Goal: Check status: Check status

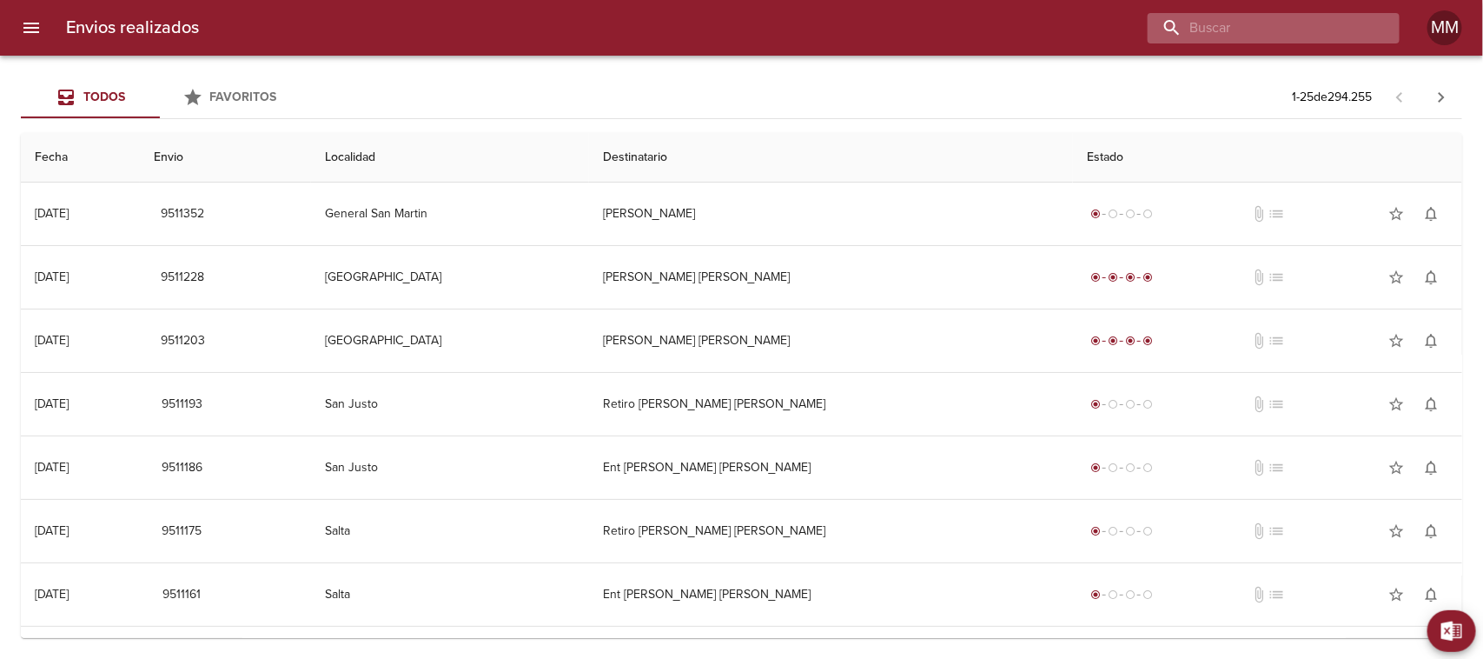
click at [1274, 31] on input "buscar" at bounding box center [1259, 28] width 222 height 30
paste input "[PERSON_NAME] ML"
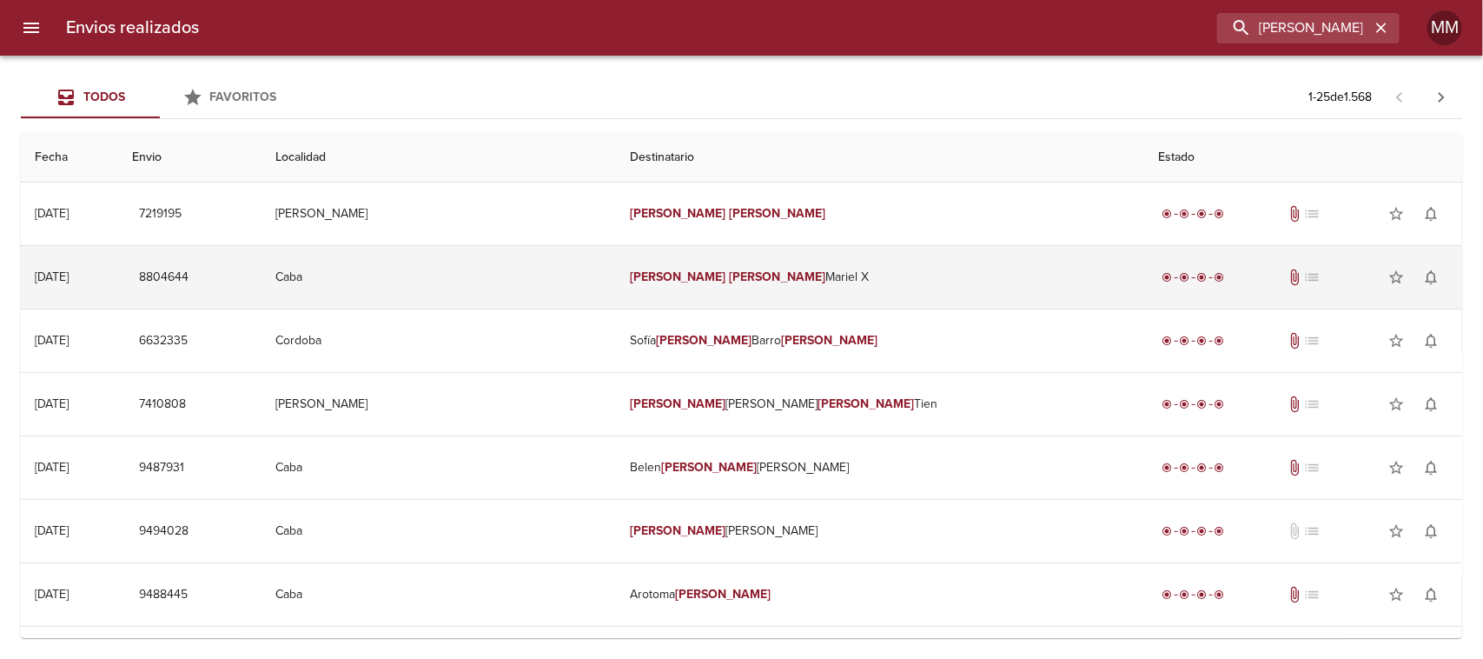
click at [726, 280] on em "[PERSON_NAME]" at bounding box center [678, 276] width 96 height 15
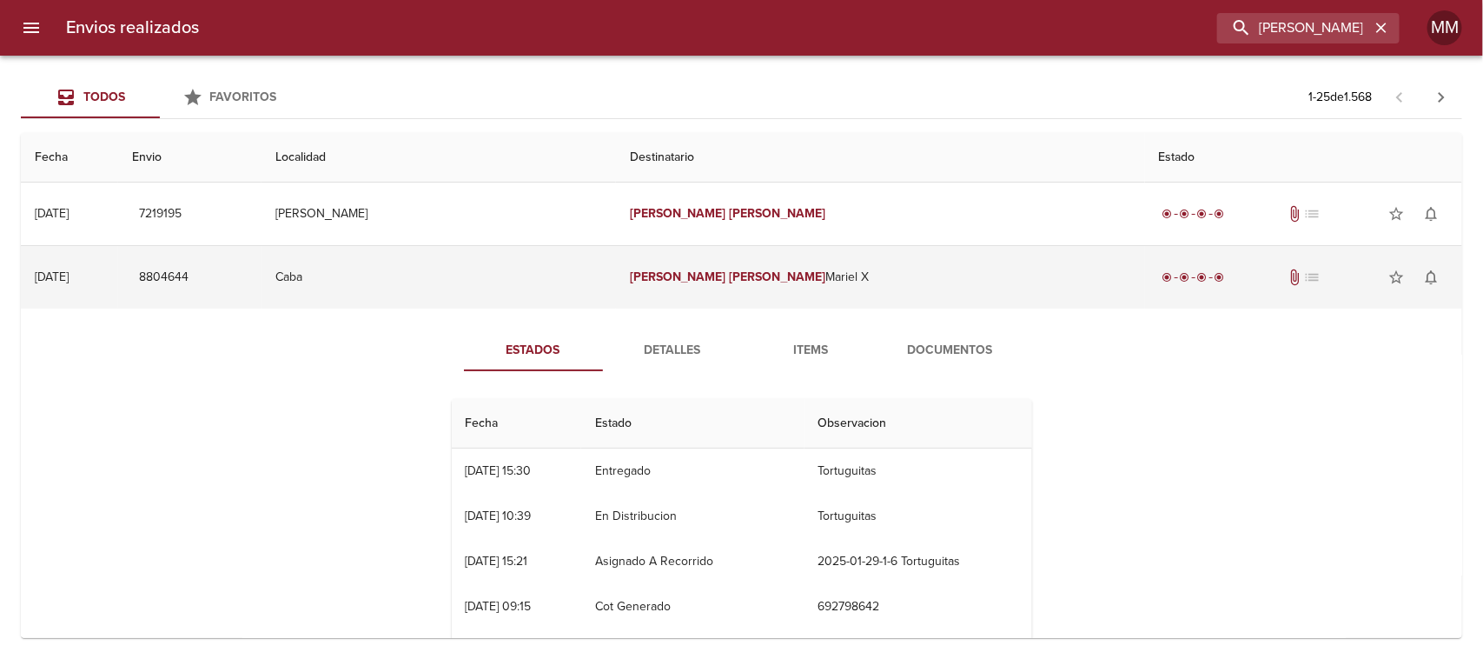
click at [745, 267] on td "[PERSON_NAME] [PERSON_NAME] X" at bounding box center [880, 277] width 529 height 63
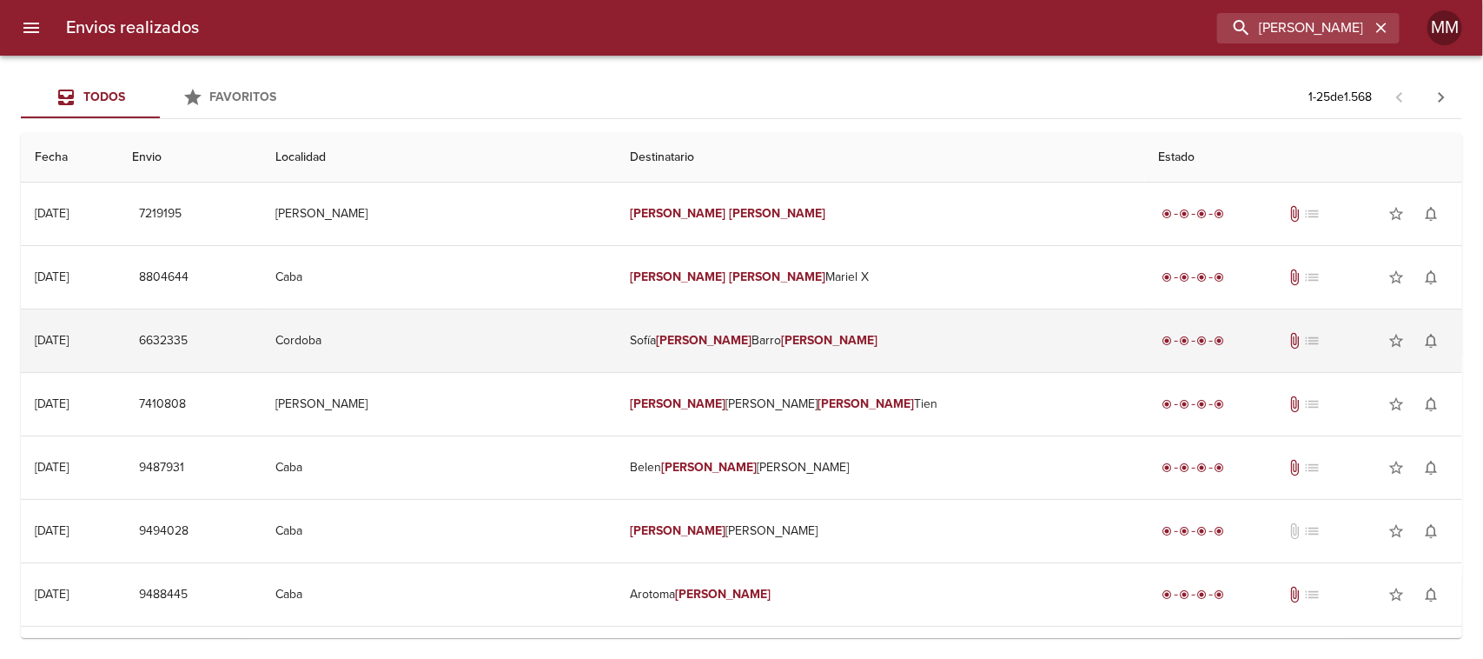
click at [775, 333] on td "Sofía [PERSON_NAME] [PERSON_NAME]" at bounding box center [880, 340] width 529 height 63
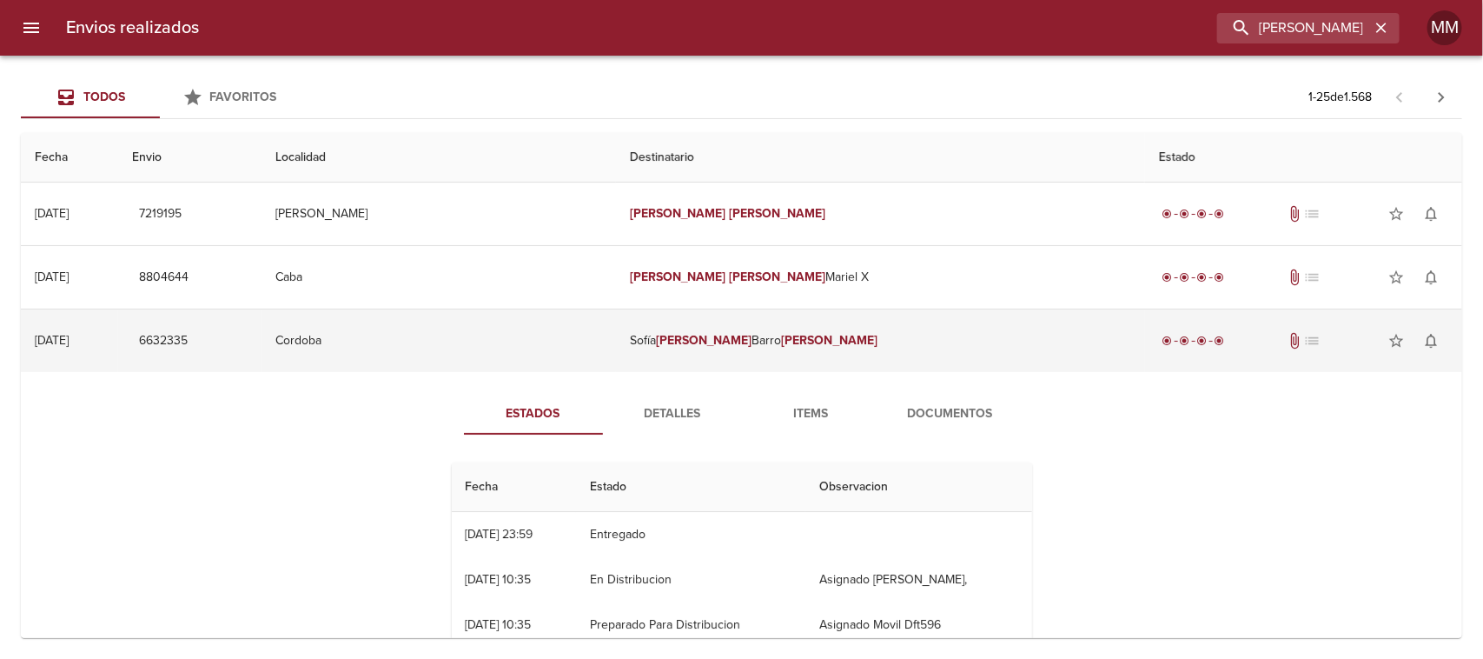
click at [775, 333] on td "Sofía [PERSON_NAME] [PERSON_NAME]" at bounding box center [880, 340] width 529 height 63
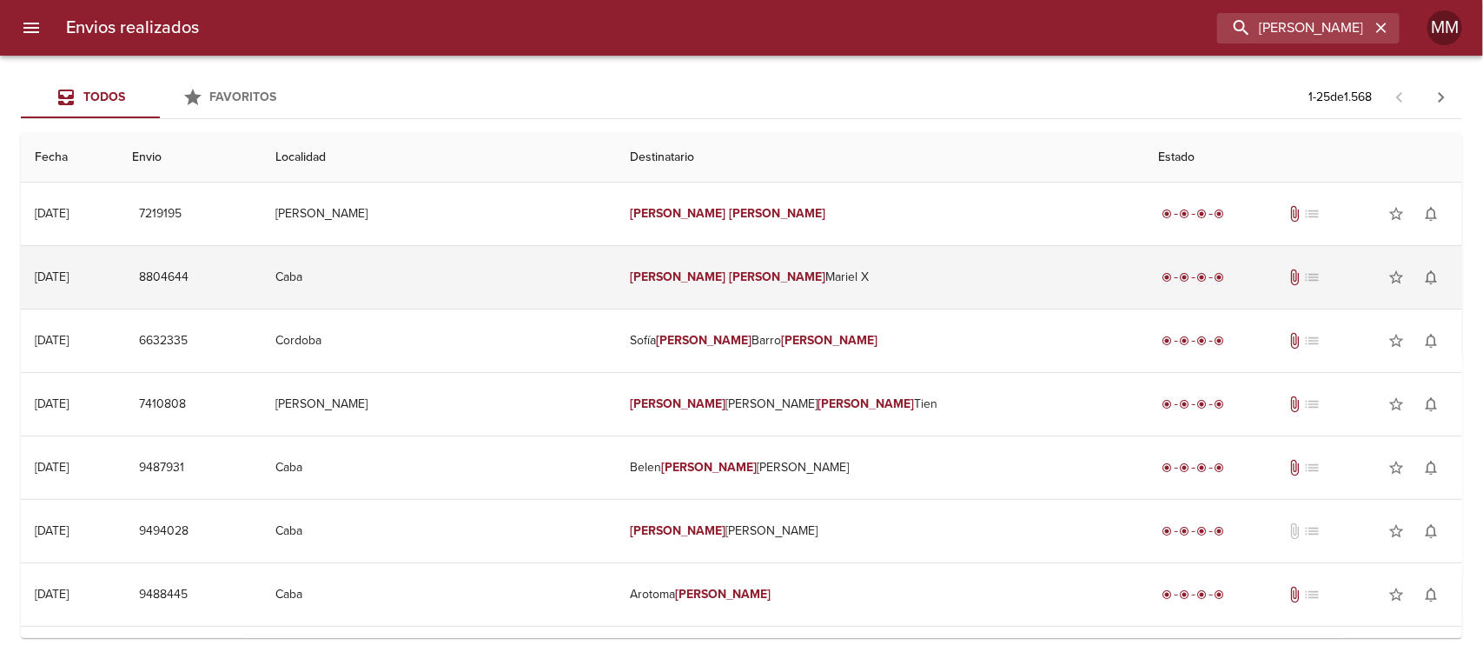
click at [758, 274] on em "[PERSON_NAME]" at bounding box center [778, 276] width 96 height 15
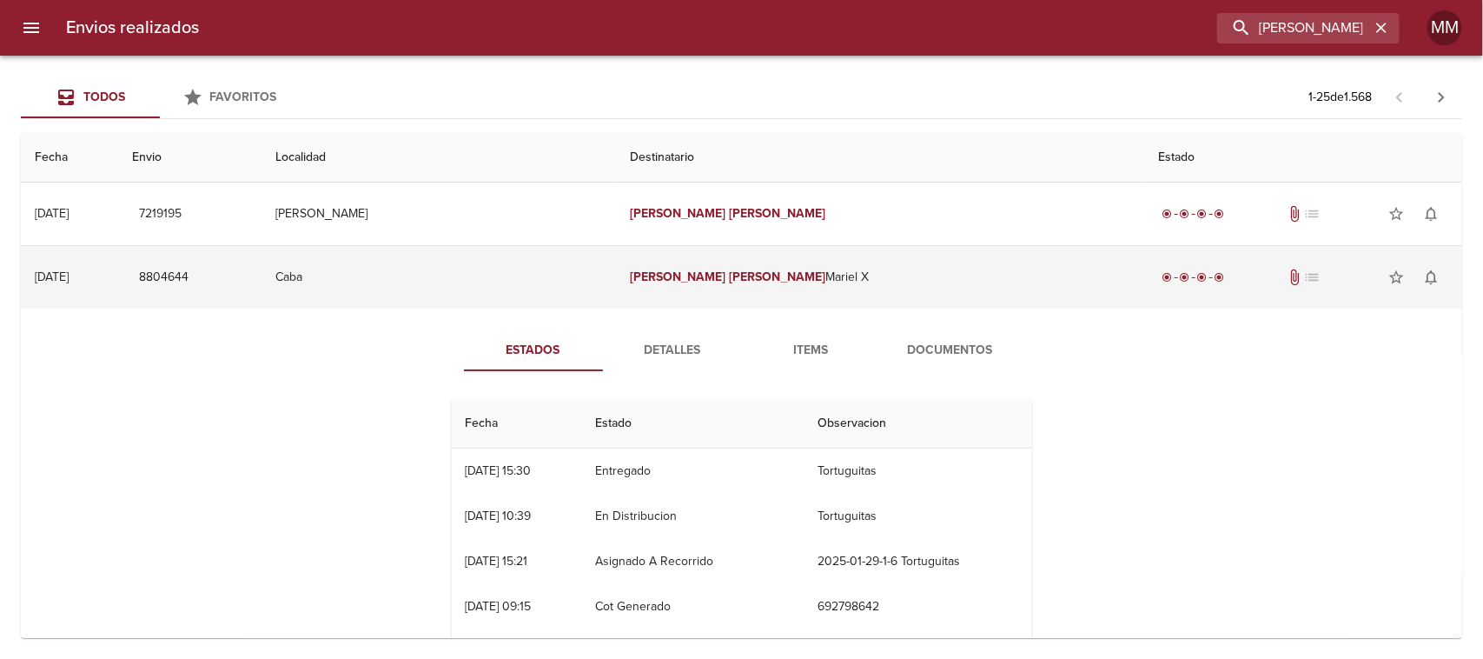
click at [758, 274] on em "[PERSON_NAME]" at bounding box center [778, 276] width 96 height 15
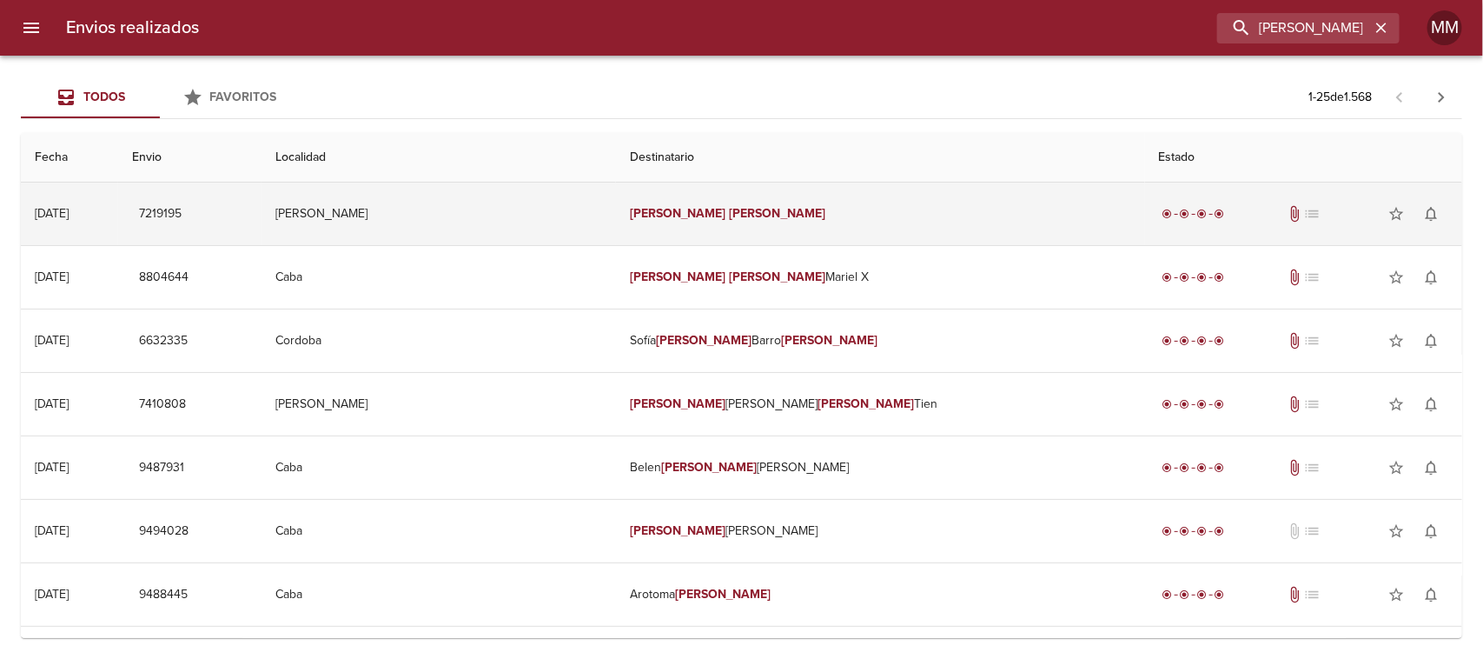
click at [774, 206] on em "[PERSON_NAME]" at bounding box center [778, 213] width 96 height 15
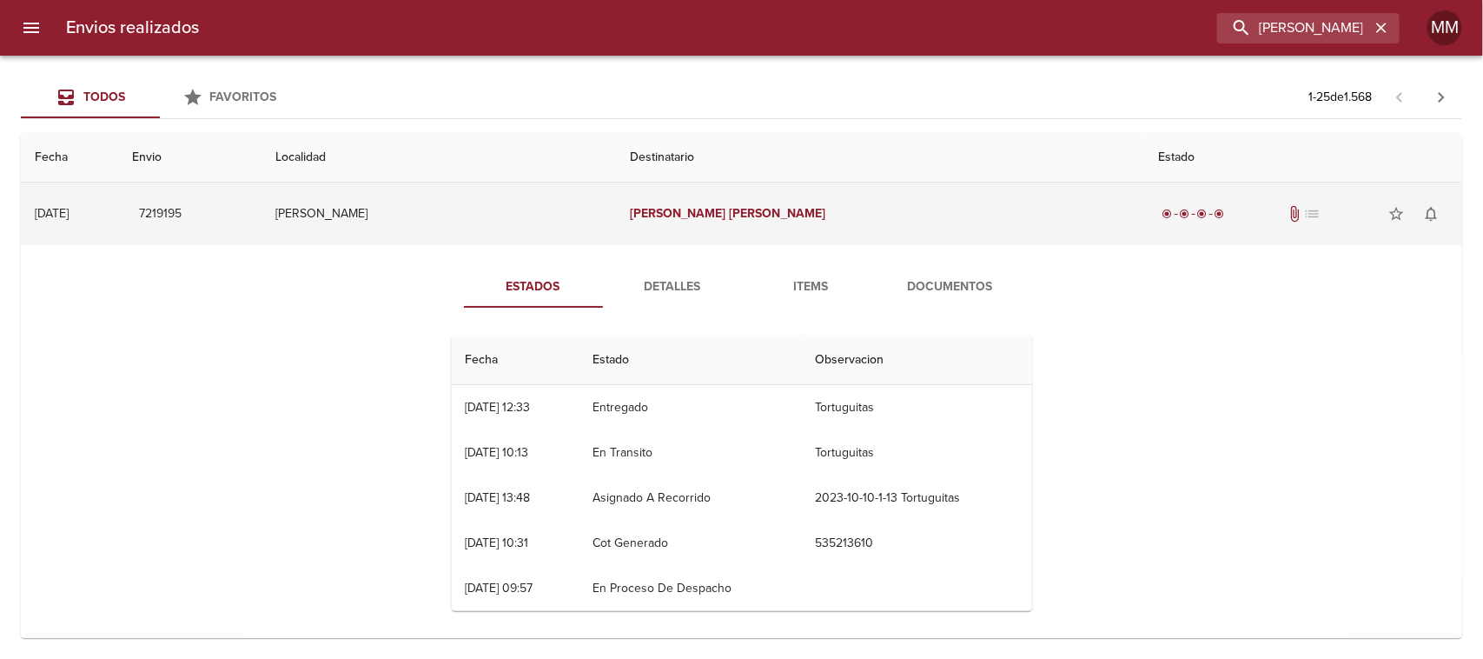
click at [774, 206] on em "[PERSON_NAME]" at bounding box center [778, 213] width 96 height 15
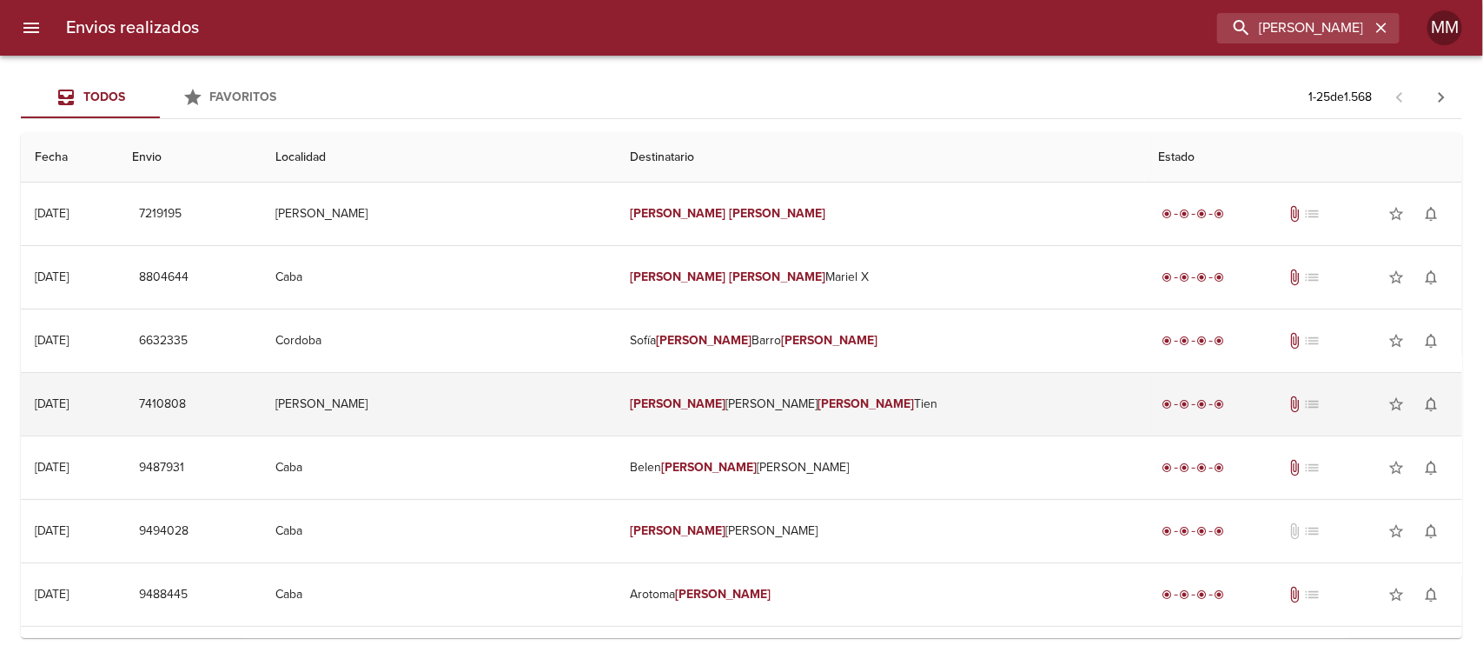
click at [747, 411] on td "[PERSON_NAME] [PERSON_NAME]" at bounding box center [880, 404] width 529 height 63
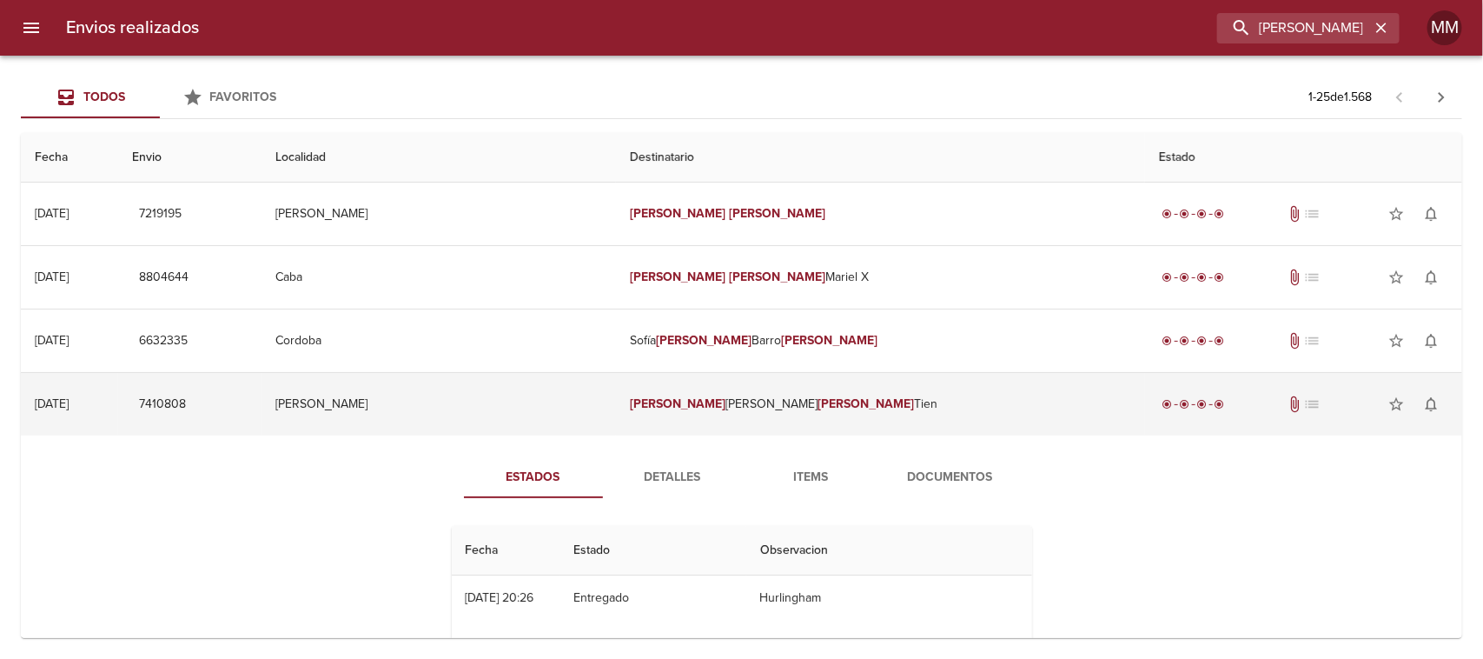
click at [739, 398] on td "[PERSON_NAME] [PERSON_NAME]" at bounding box center [880, 404] width 529 height 63
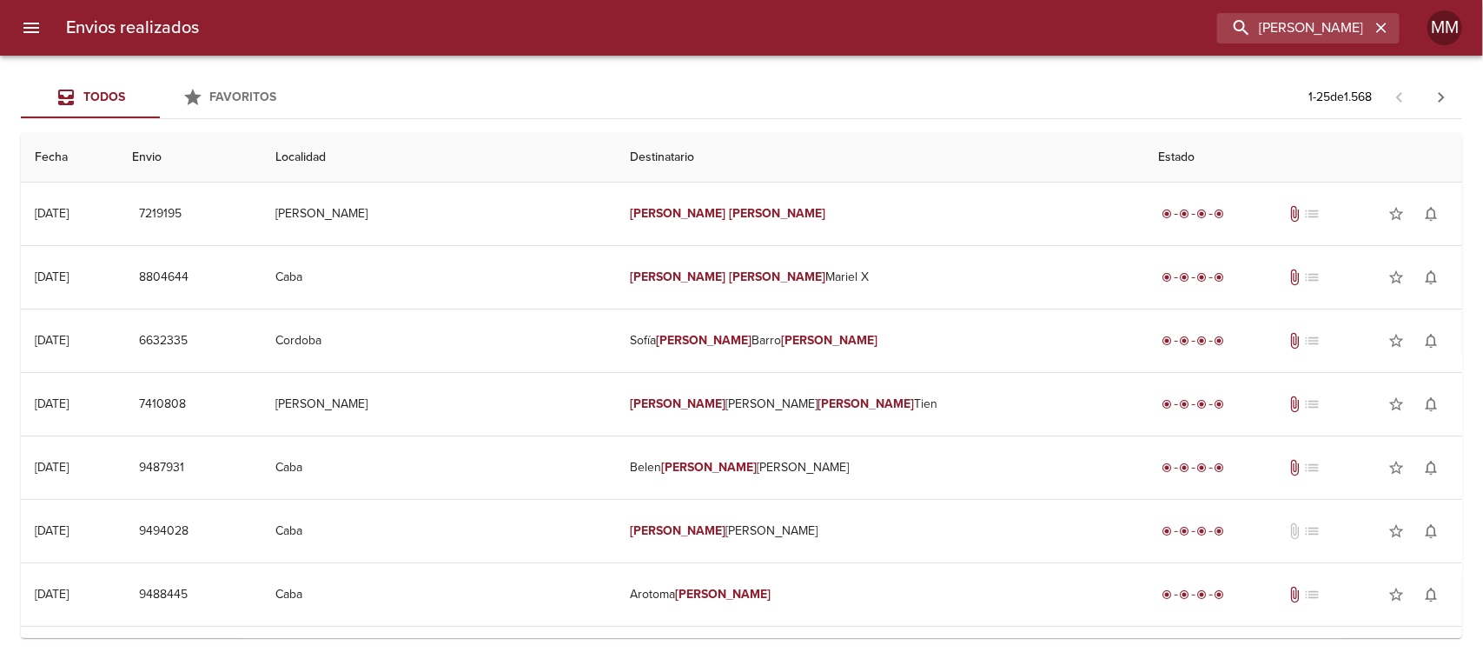
click at [1357, 43] on div "Envios realizados [PERSON_NAME] ML MM" at bounding box center [741, 28] width 1483 height 56
click at [1343, 29] on input "[PERSON_NAME] ML" at bounding box center [1259, 28] width 222 height 30
paste input "[PERSON_NAME] [PERSON_NAME]"
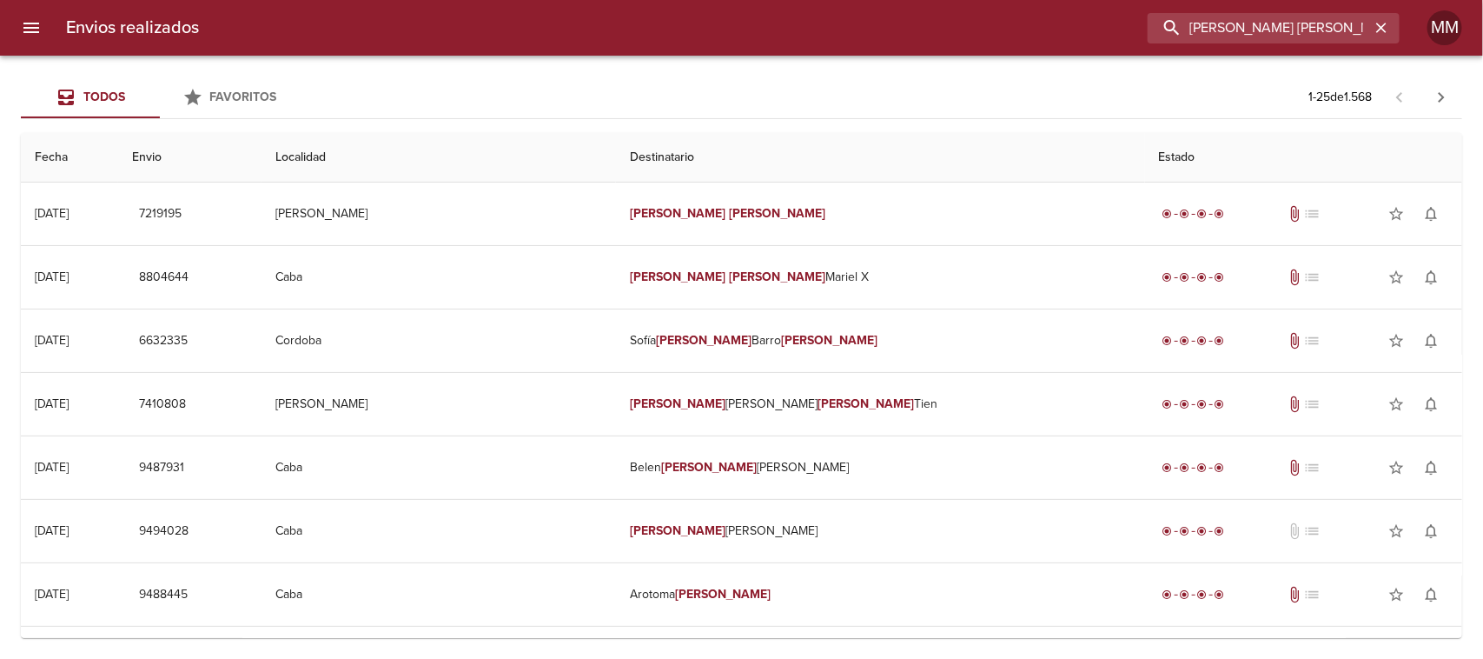
scroll to position [0, 16]
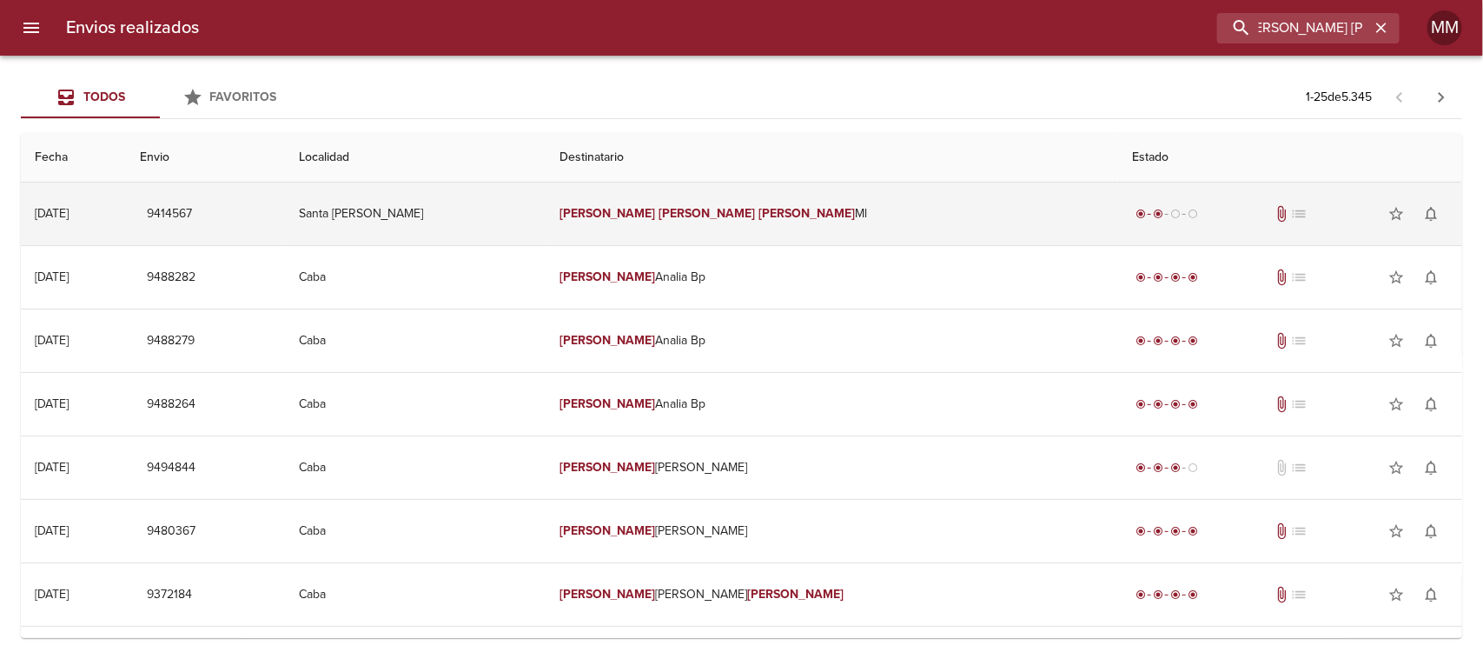
click at [736, 202] on td "[PERSON_NAME] [PERSON_NAME] [PERSON_NAME]" at bounding box center [832, 213] width 573 height 63
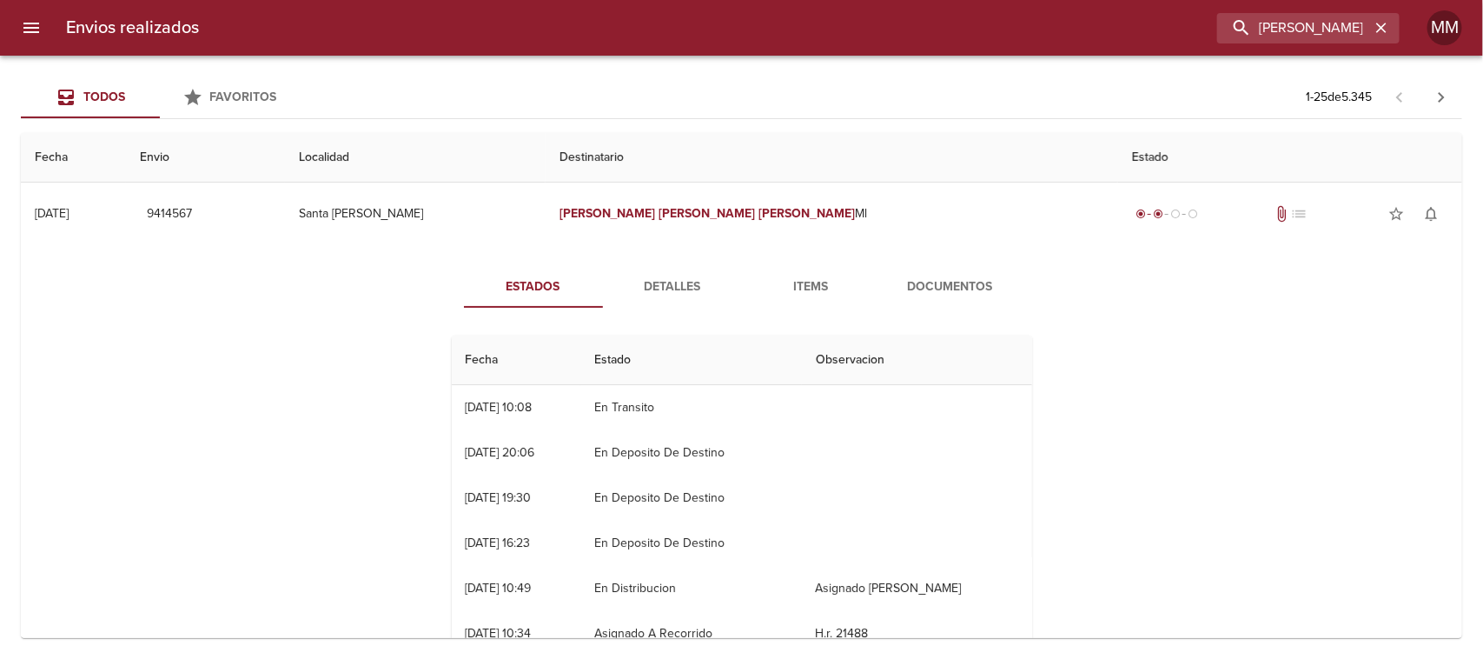
click at [696, 275] on button "Detalles" at bounding box center [672, 287] width 139 height 42
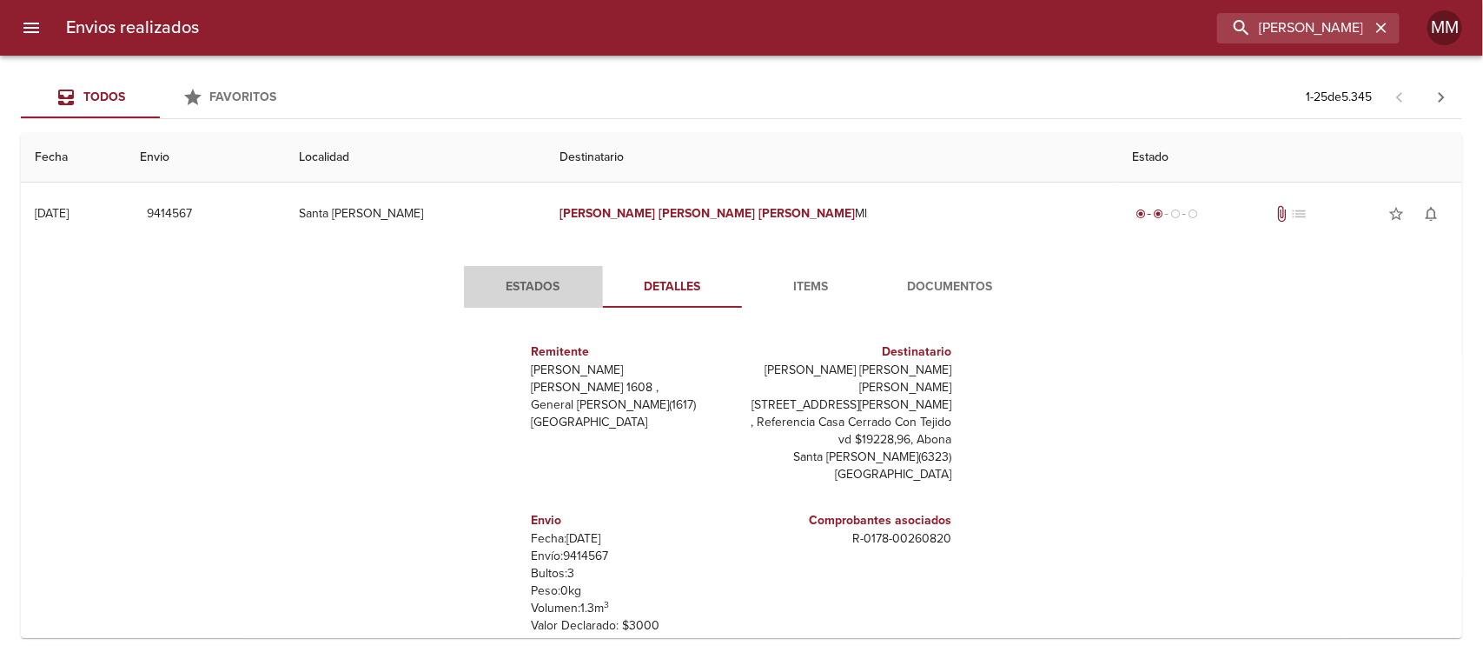
click at [527, 270] on button "Estados" at bounding box center [533, 287] width 139 height 42
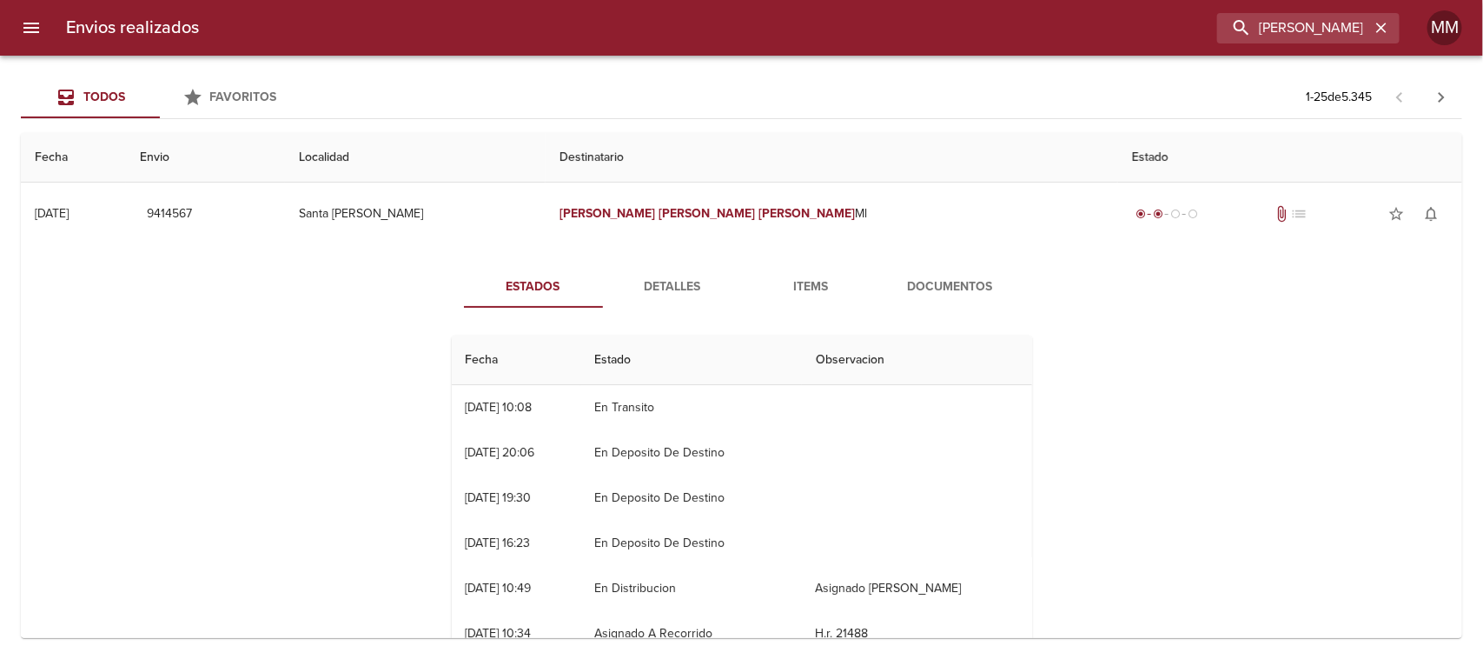
drag, startPoint x: 598, startPoint y: 401, endPoint x: 688, endPoint y: 408, distance: 90.7
click at [687, 408] on td "En Transito" at bounding box center [691, 407] width 222 height 45
click at [666, 283] on span "Detalles" at bounding box center [672, 287] width 118 height 22
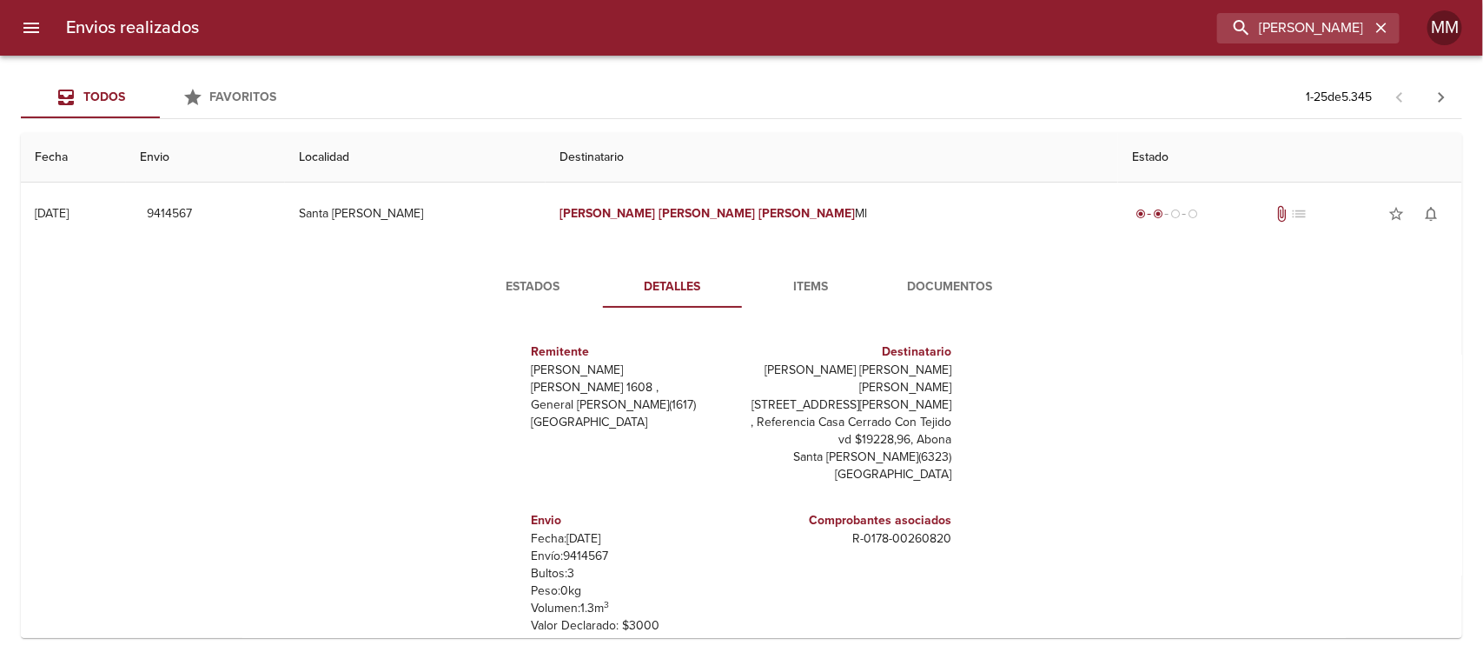
click at [587, 547] on p "Envío: 9414567" at bounding box center [633, 555] width 203 height 17
copy p "9414567"
drag, startPoint x: 834, startPoint y: 524, endPoint x: 934, endPoint y: 527, distance: 100.0
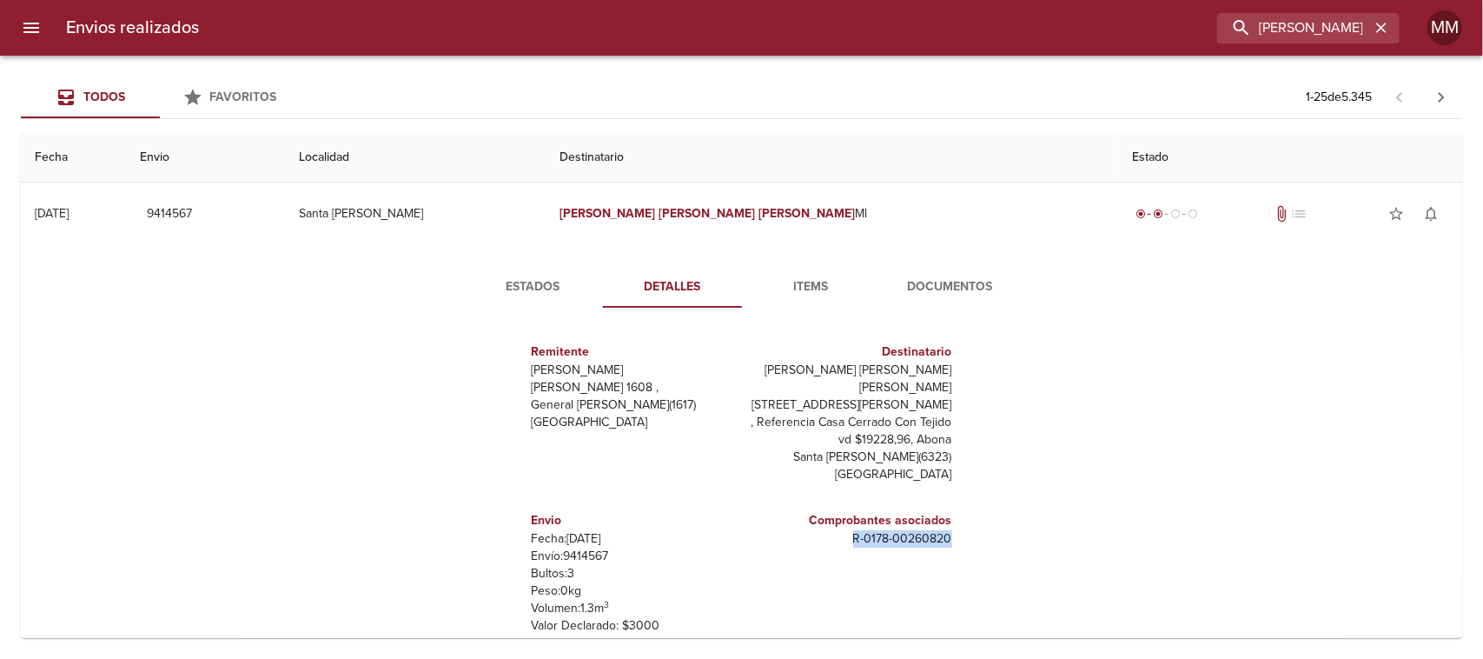
click at [934, 530] on p "R - 0178 - 00260820" at bounding box center [850, 538] width 203 height 17
copy p "R - 0178 - 00260820"
drag, startPoint x: 806, startPoint y: 369, endPoint x: 938, endPoint y: 367, distance: 133.0
click at [938, 367] on div "Destinatario [PERSON_NAME] [PERSON_NAME] Ml [STREET_ADDRESS][PERSON_NAME] , Ref…" at bounding box center [850, 412] width 217 height 169
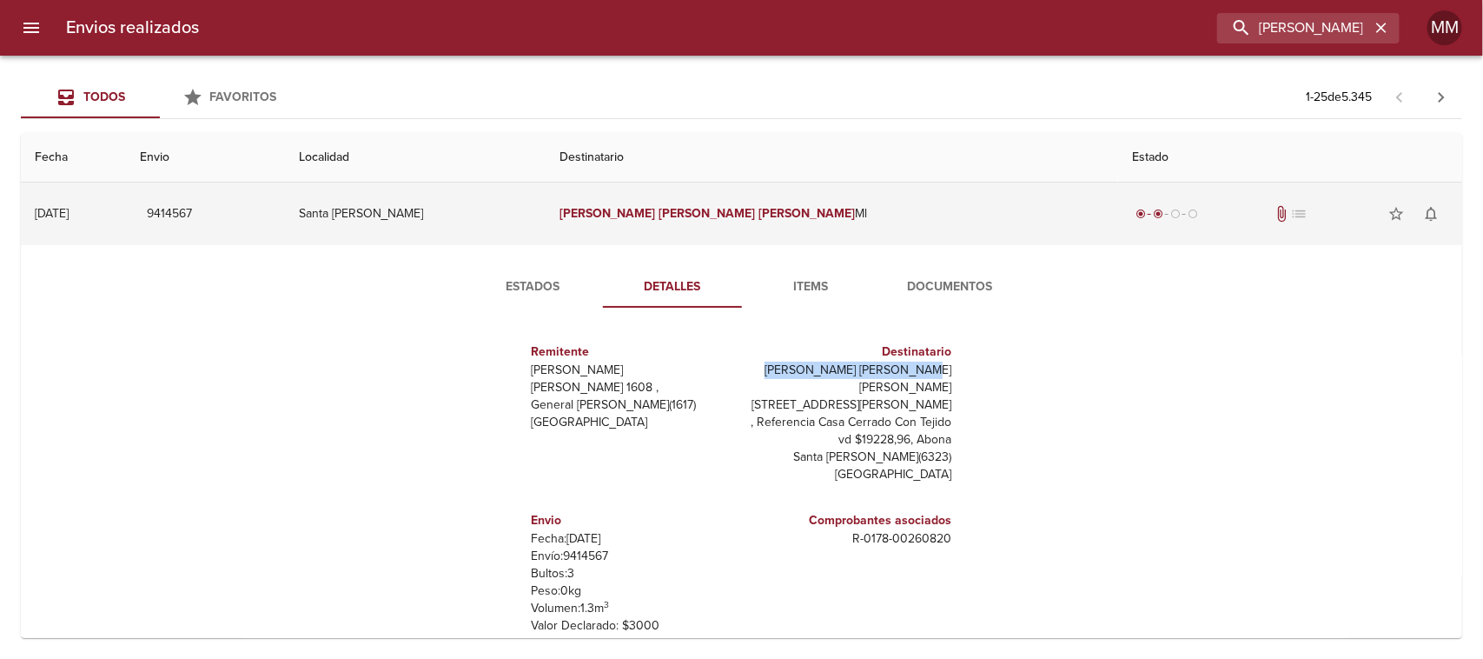
copy p "[PERSON_NAME] [PERSON_NAME] [PERSON_NAME]"
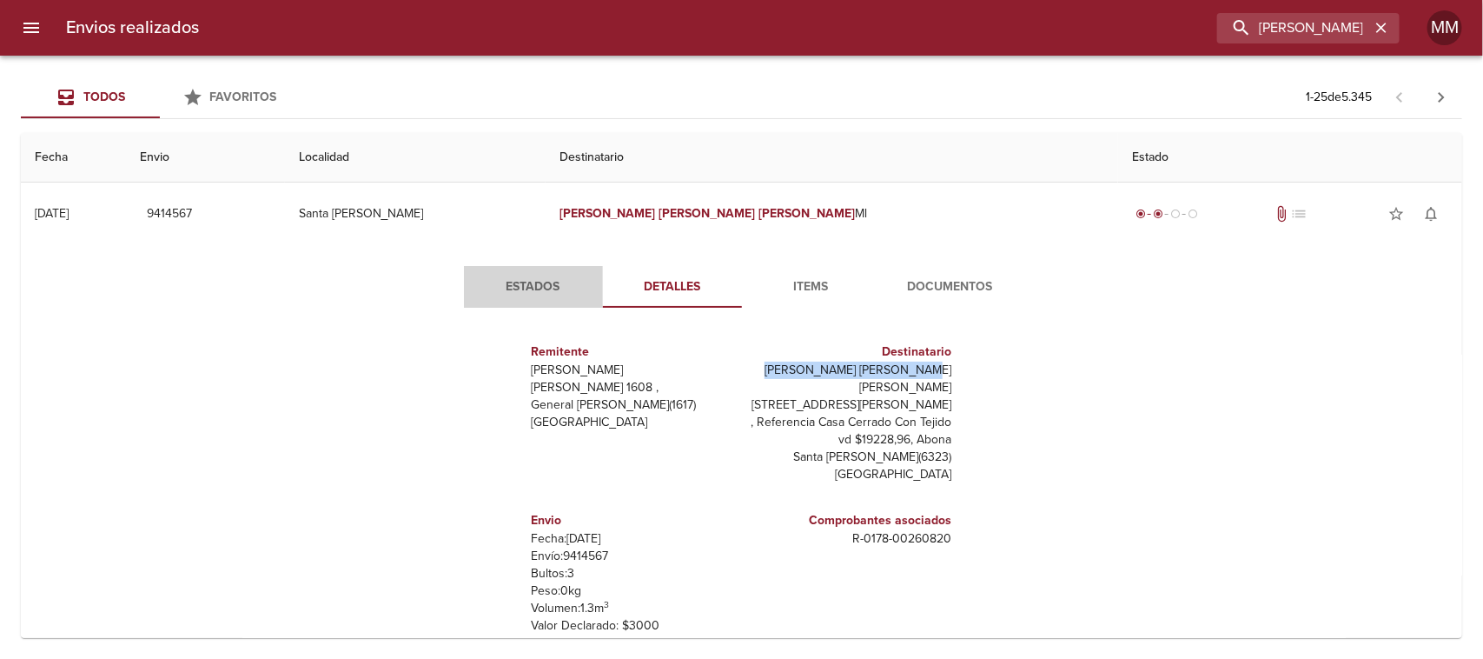
click at [539, 268] on button "Estados" at bounding box center [533, 287] width 139 height 42
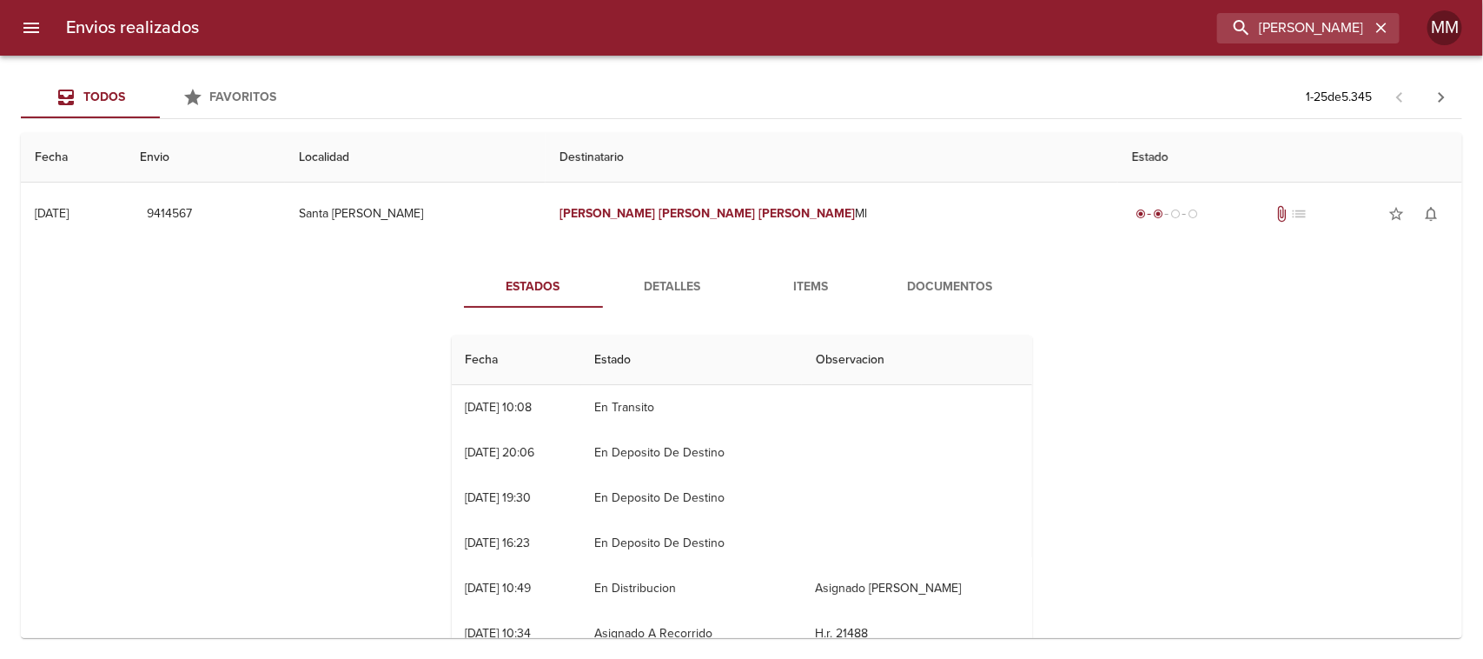
click at [633, 287] on span "Detalles" at bounding box center [672, 287] width 118 height 22
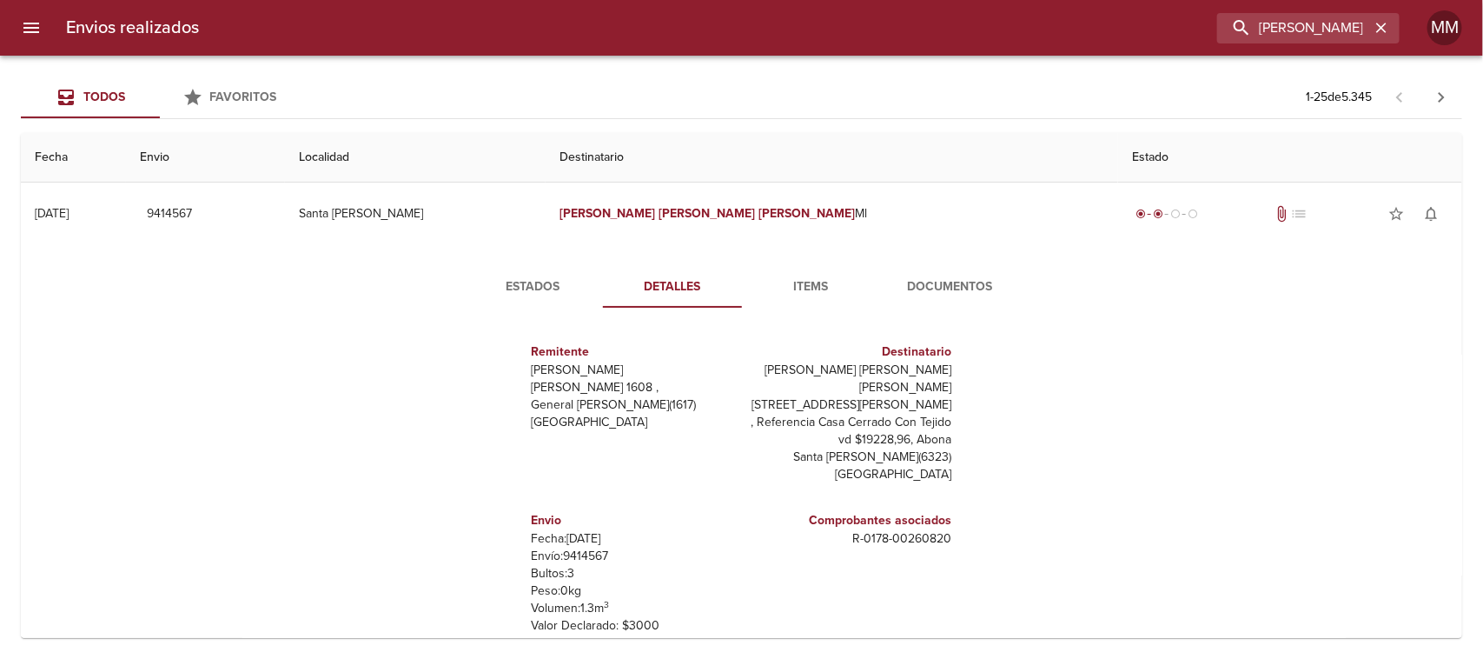
click at [549, 272] on button "Estados" at bounding box center [533, 287] width 139 height 42
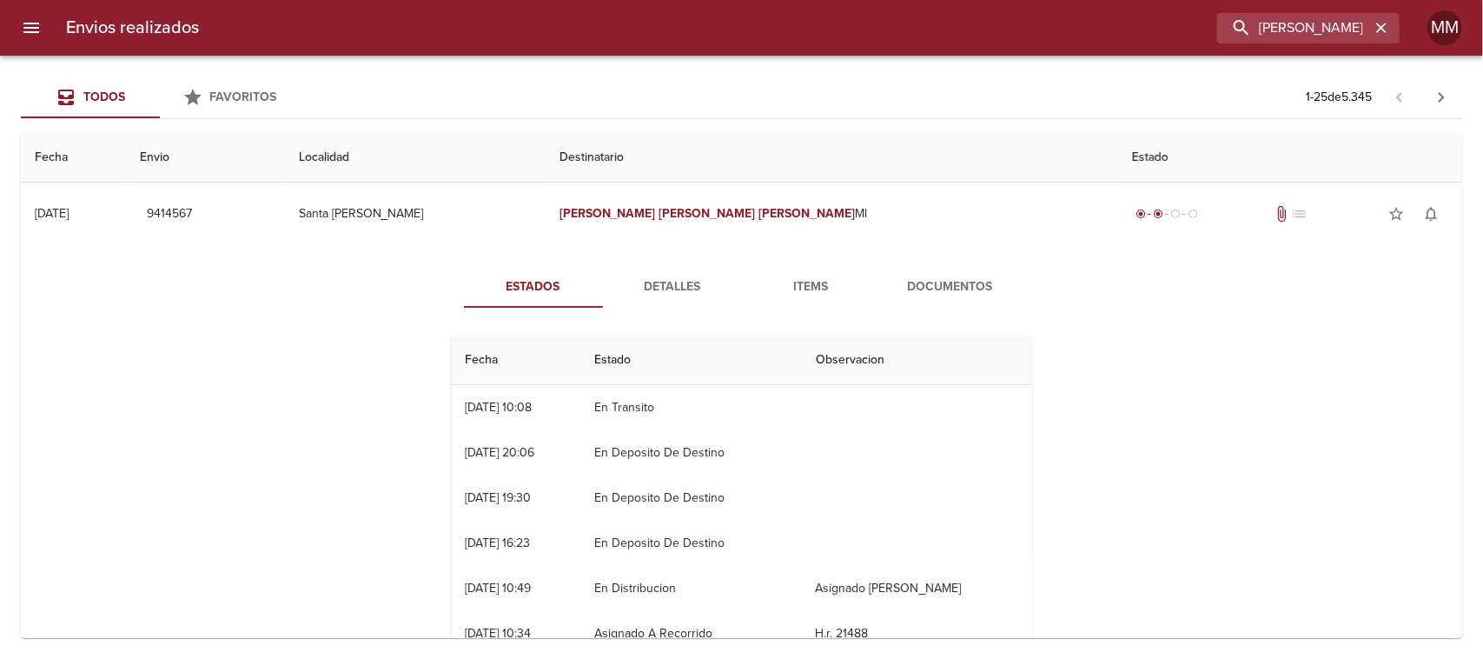
click at [630, 275] on button "Detalles" at bounding box center [672, 287] width 139 height 42
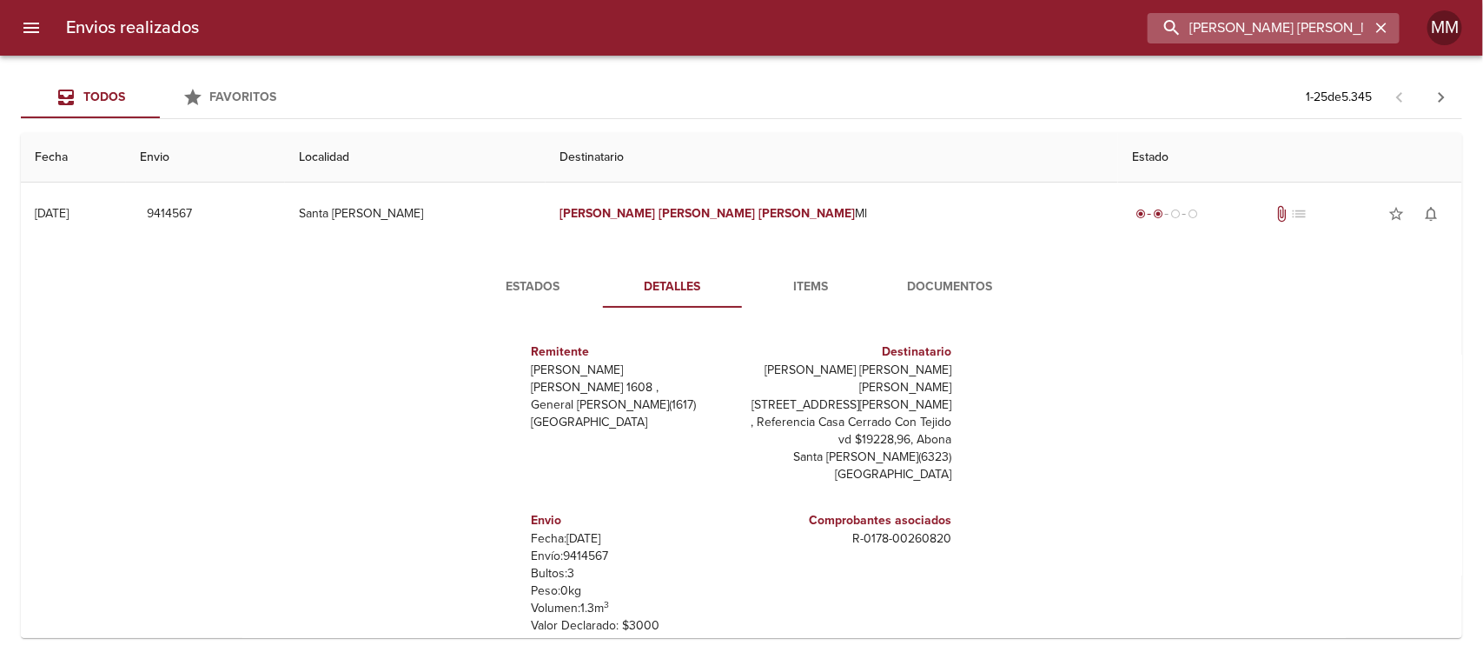
click at [1280, 40] on input "[PERSON_NAME] [PERSON_NAME] ML" at bounding box center [1259, 28] width 222 height 30
click at [1280, 39] on input "[PERSON_NAME] [PERSON_NAME] ML" at bounding box center [1259, 28] width 222 height 30
click at [1276, 36] on input "[PERSON_NAME] [PERSON_NAME] ML" at bounding box center [1259, 28] width 222 height 30
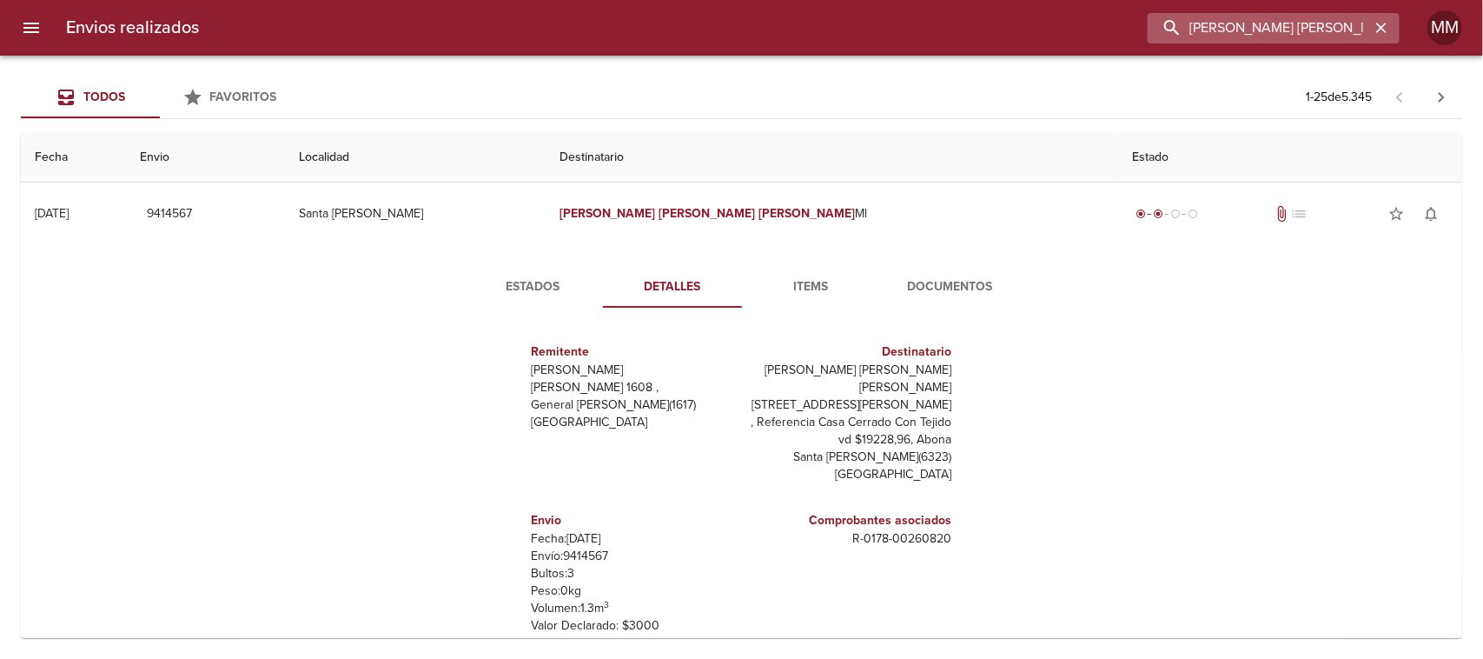
click at [1276, 36] on input "[PERSON_NAME] [PERSON_NAME] ML" at bounding box center [1259, 28] width 222 height 30
paste input "[PERSON_NAME]"
type input "[PERSON_NAME] [PERSON_NAME]"
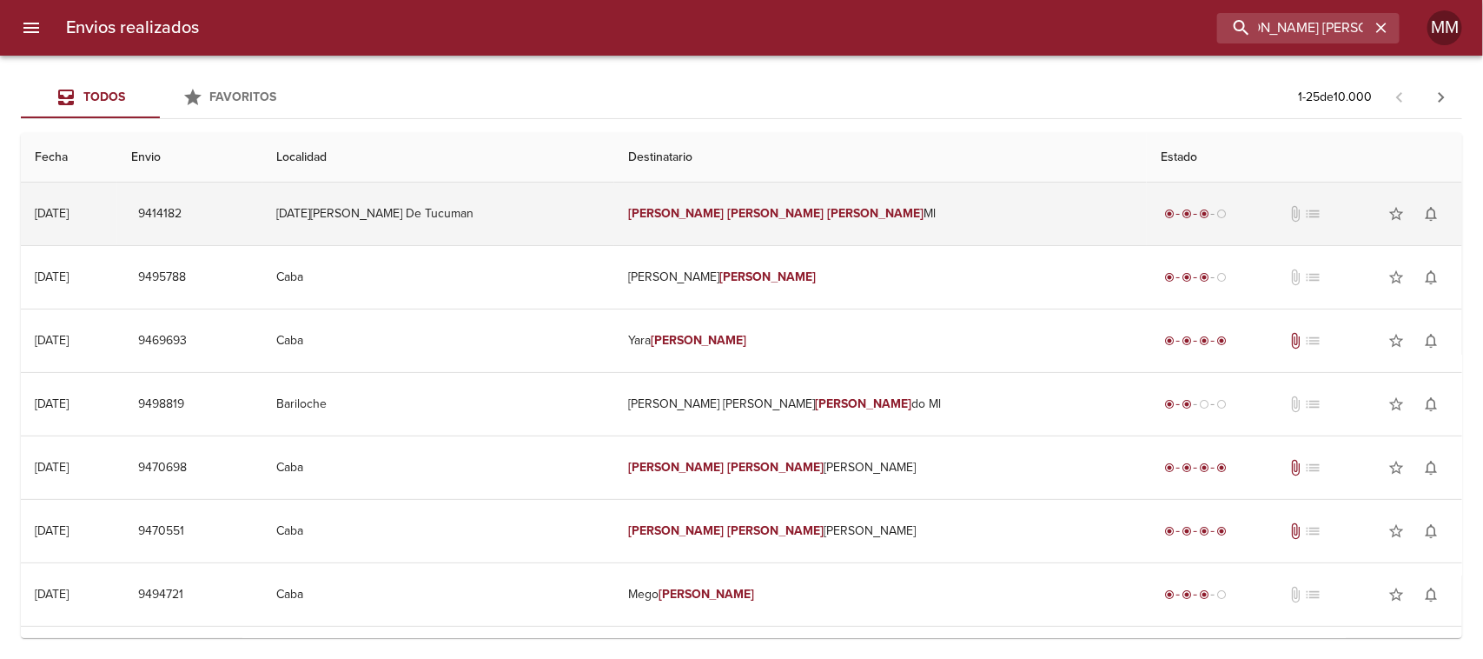
click at [725, 214] on em "[PERSON_NAME]" at bounding box center [676, 213] width 96 height 15
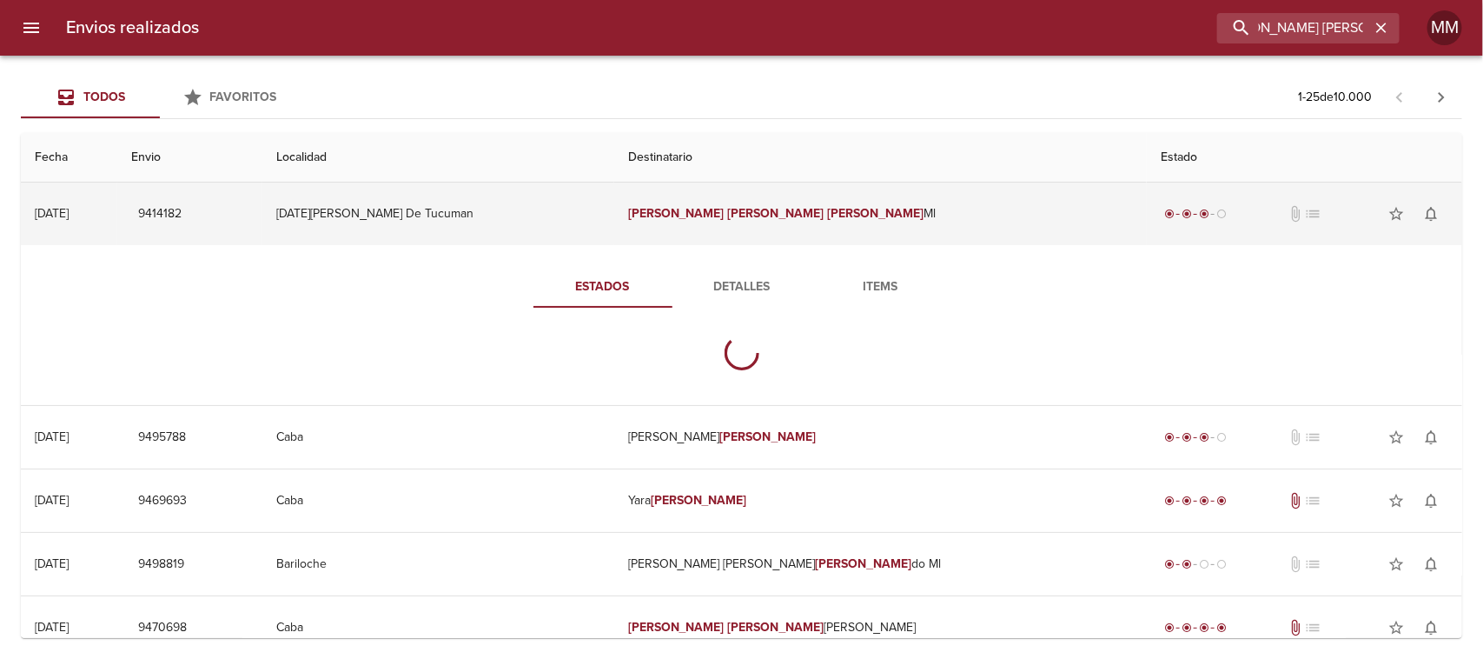
scroll to position [0, 0]
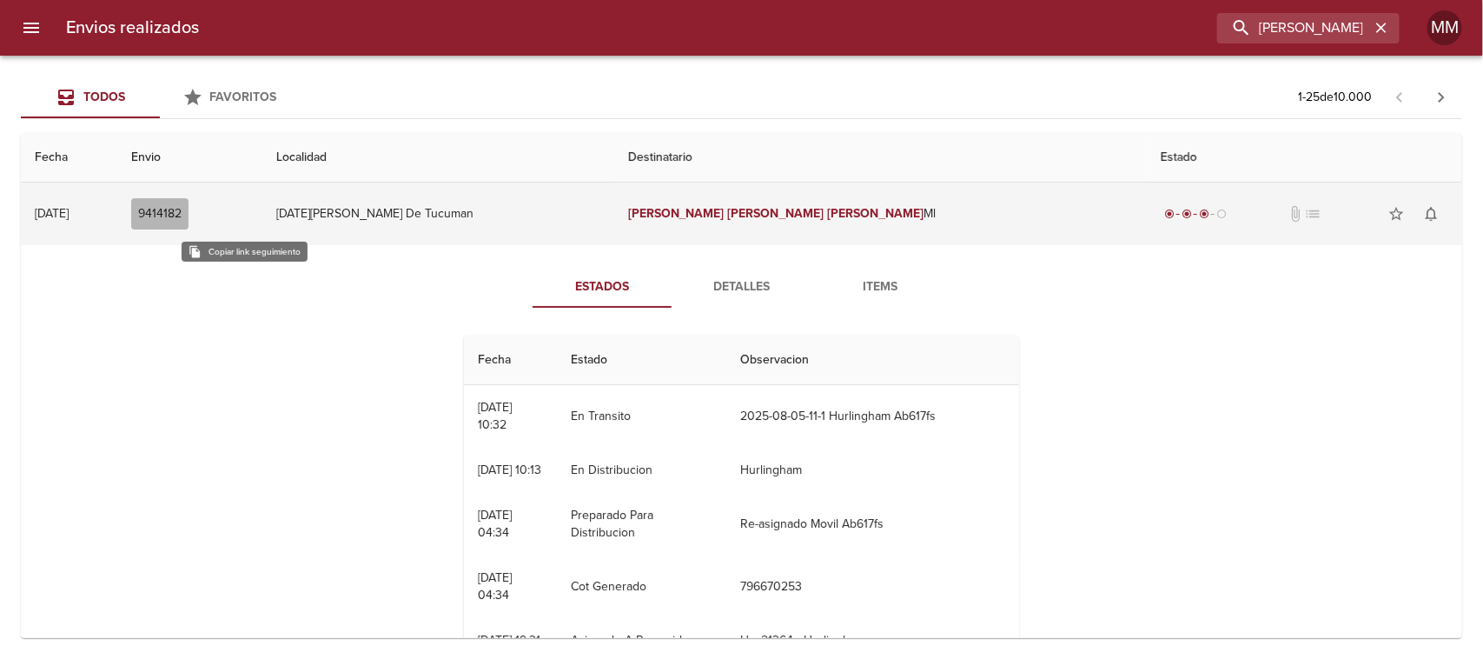
click at [182, 206] on span "9414182" at bounding box center [159, 214] width 43 height 22
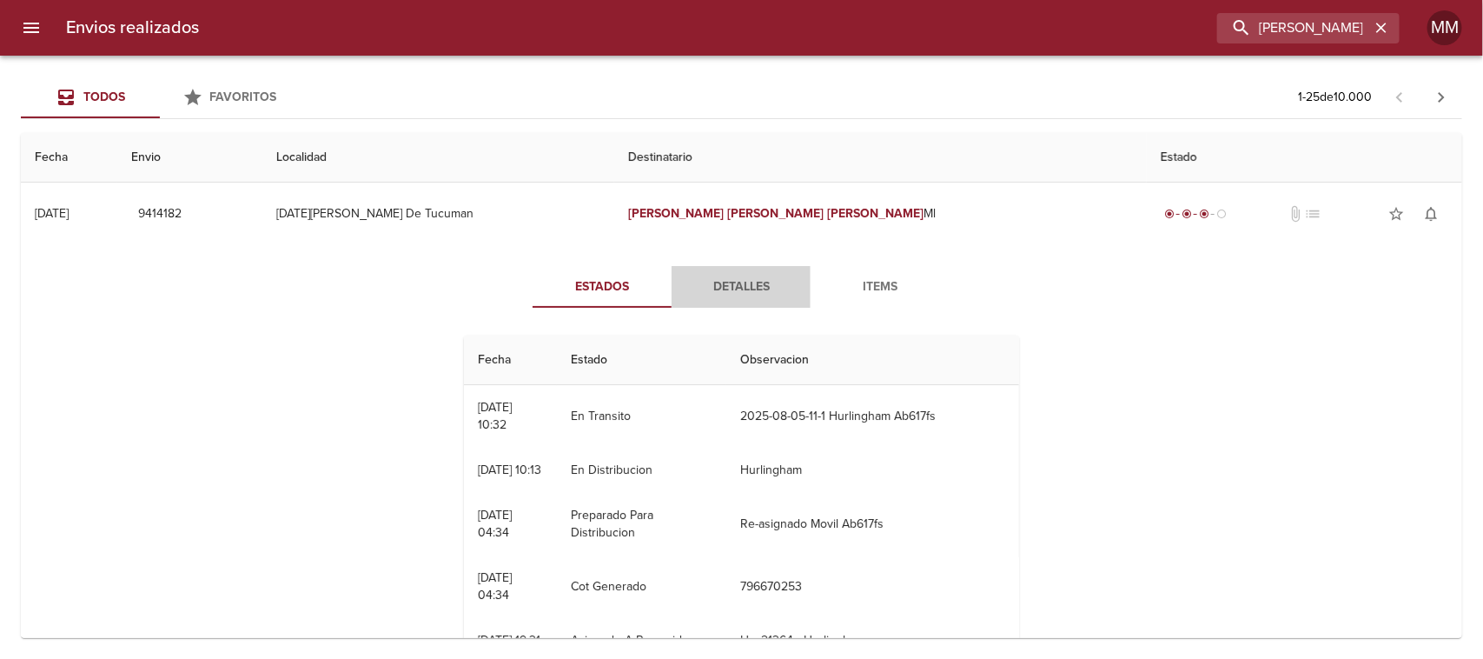
click at [752, 272] on button "Detalles" at bounding box center [741, 287] width 139 height 42
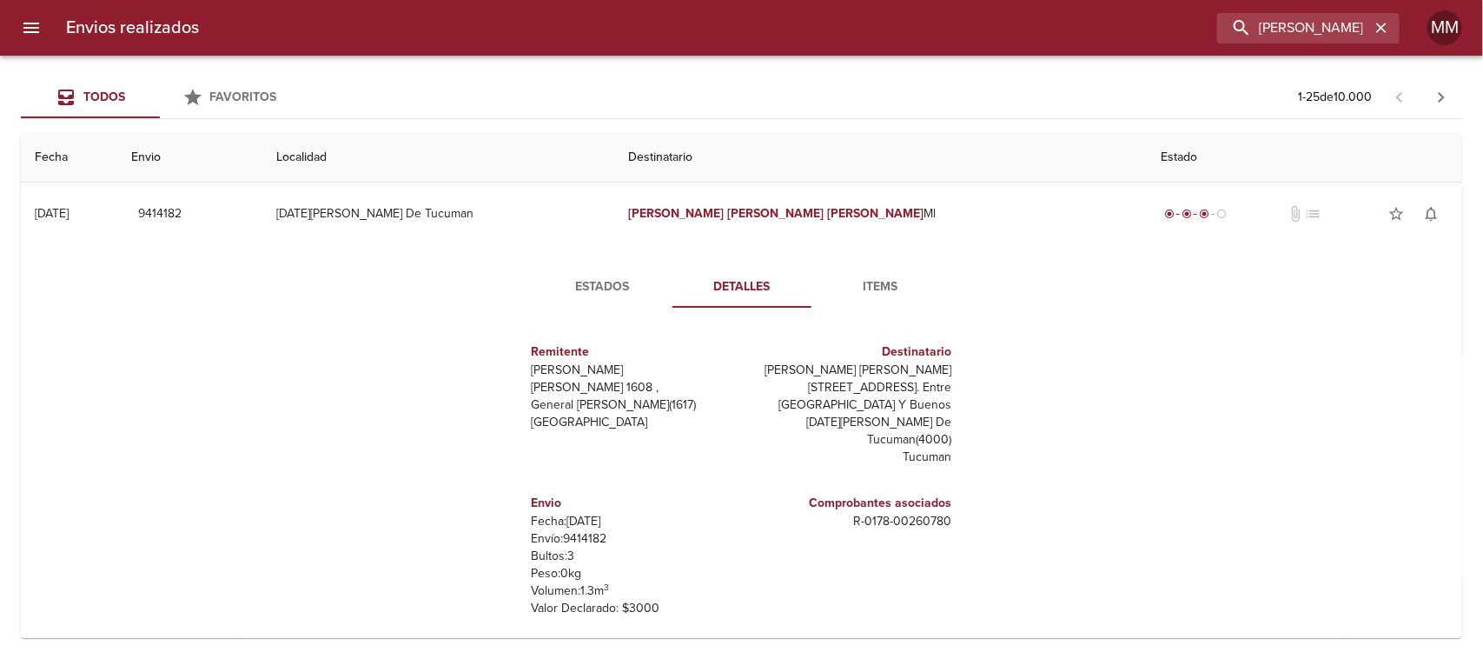
click at [567, 539] on p "Envío: 9414182" at bounding box center [633, 538] width 203 height 17
copy p "9414182"
click at [573, 541] on p "Envío: 9414182" at bounding box center [633, 538] width 203 height 17
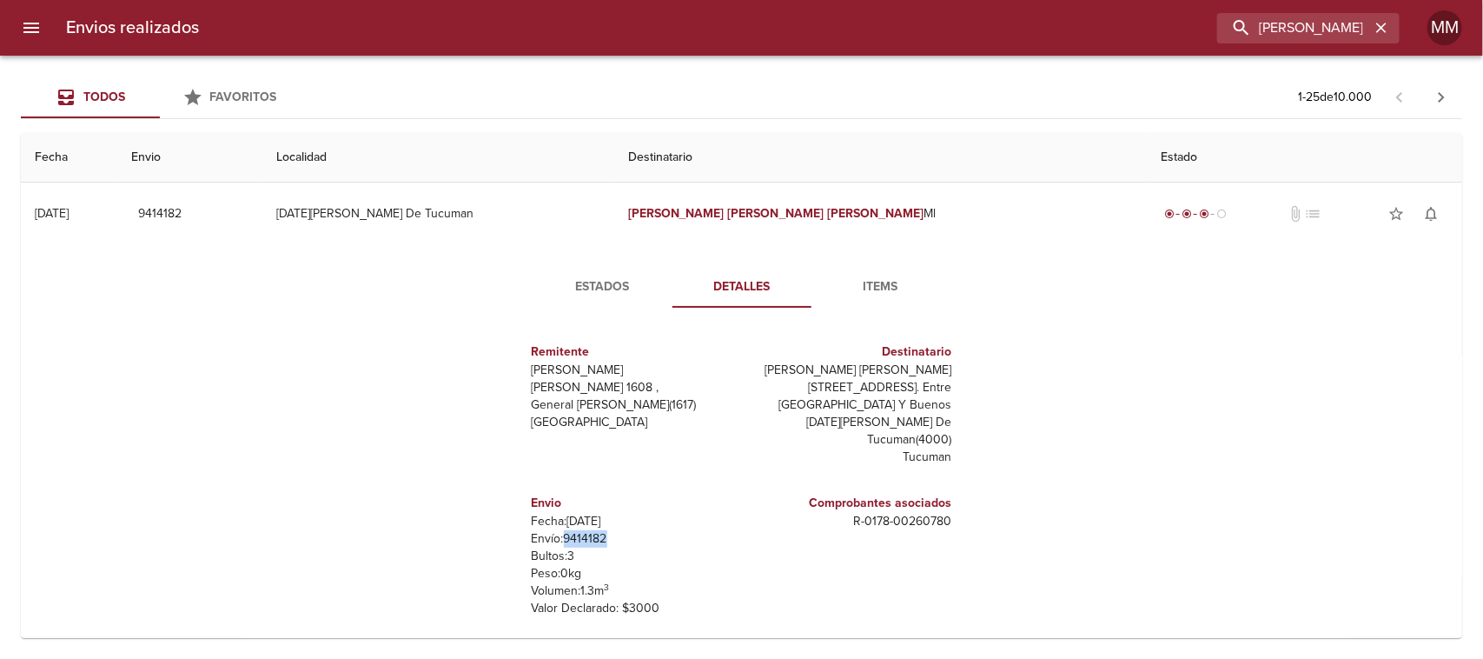
copy p "9414182"
